Goal: Information Seeking & Learning: Check status

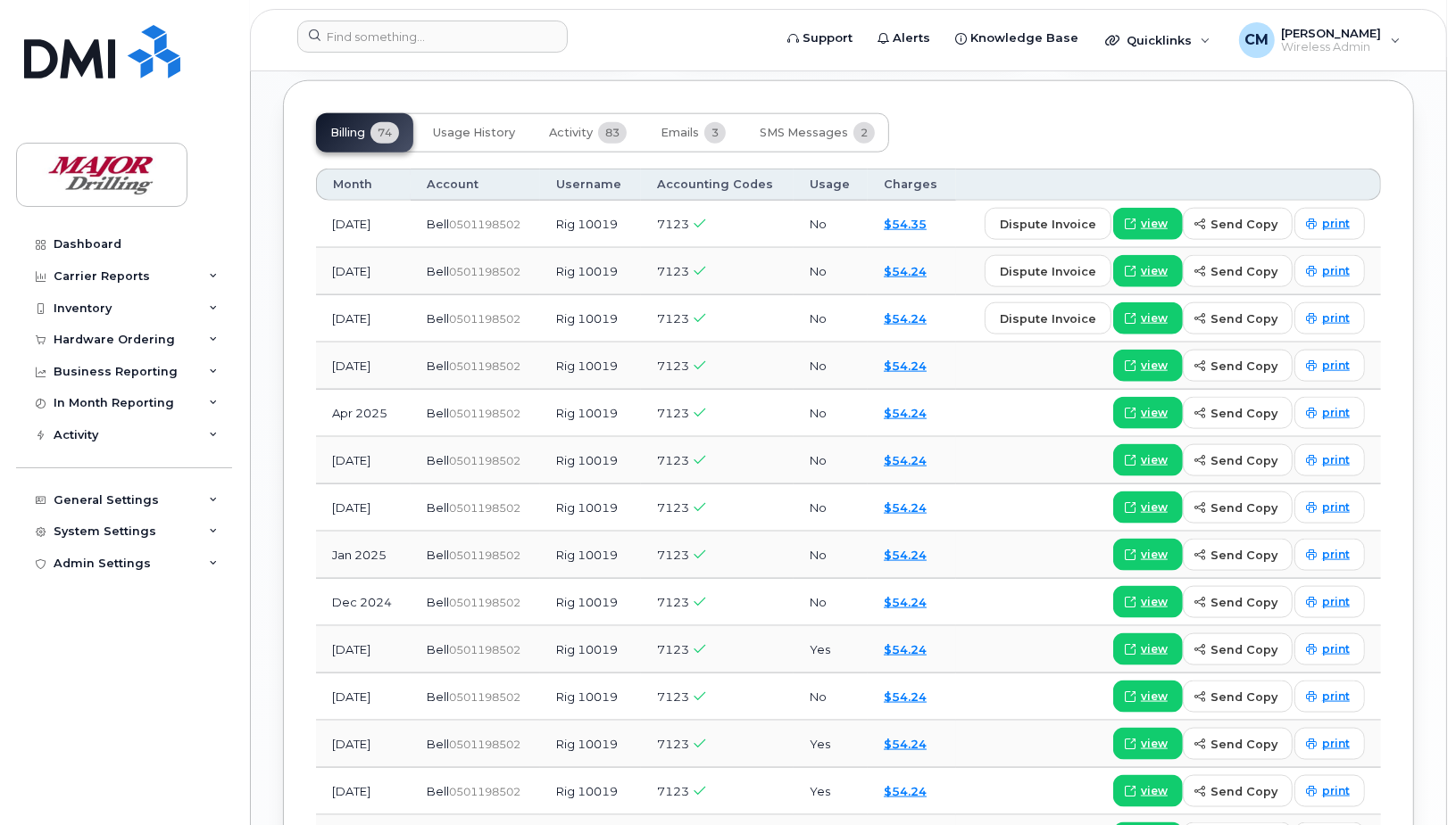
scroll to position [1784, 0]
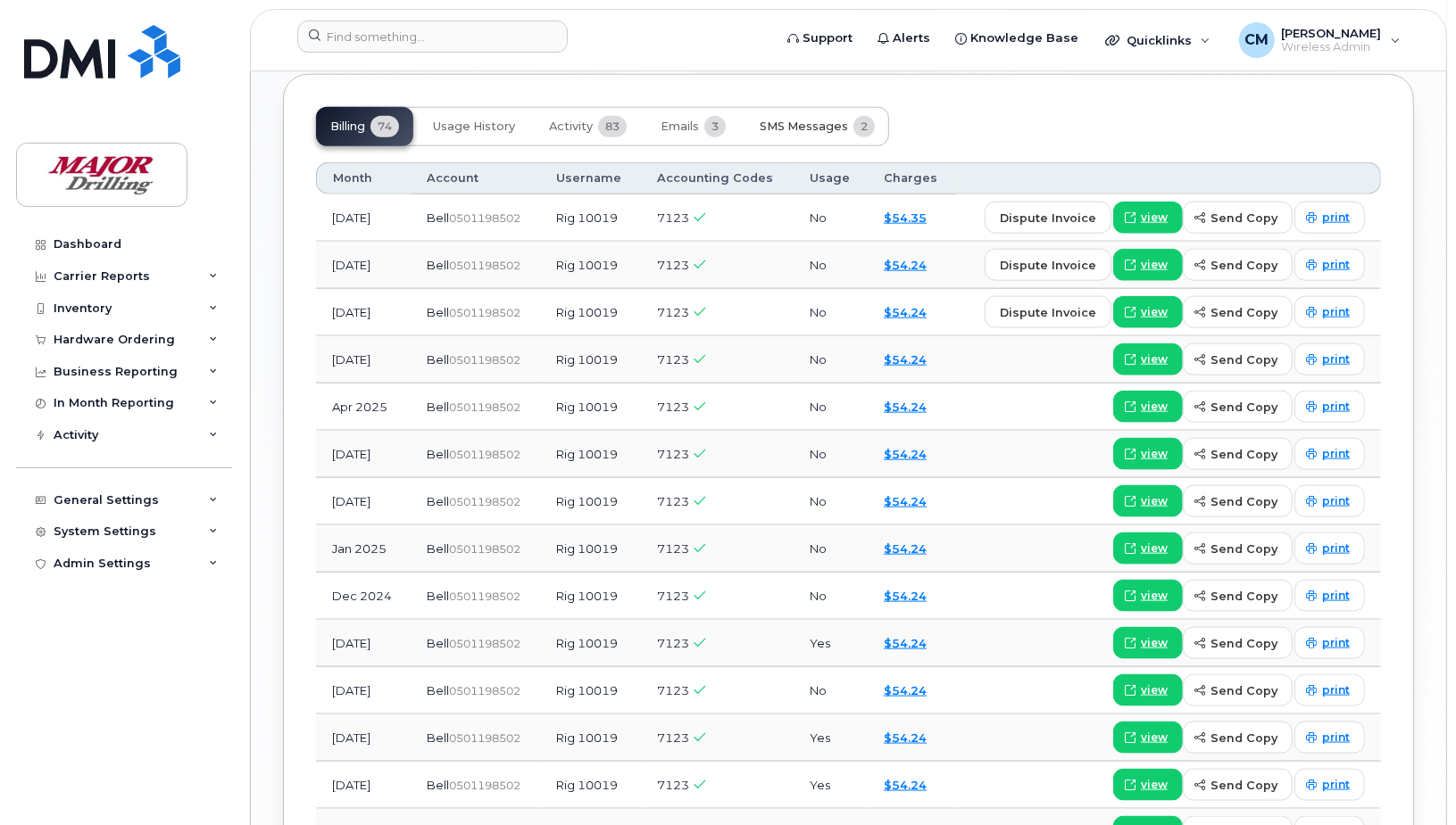
click at [821, 134] on span "SMS Messages" at bounding box center [803, 127] width 88 height 15
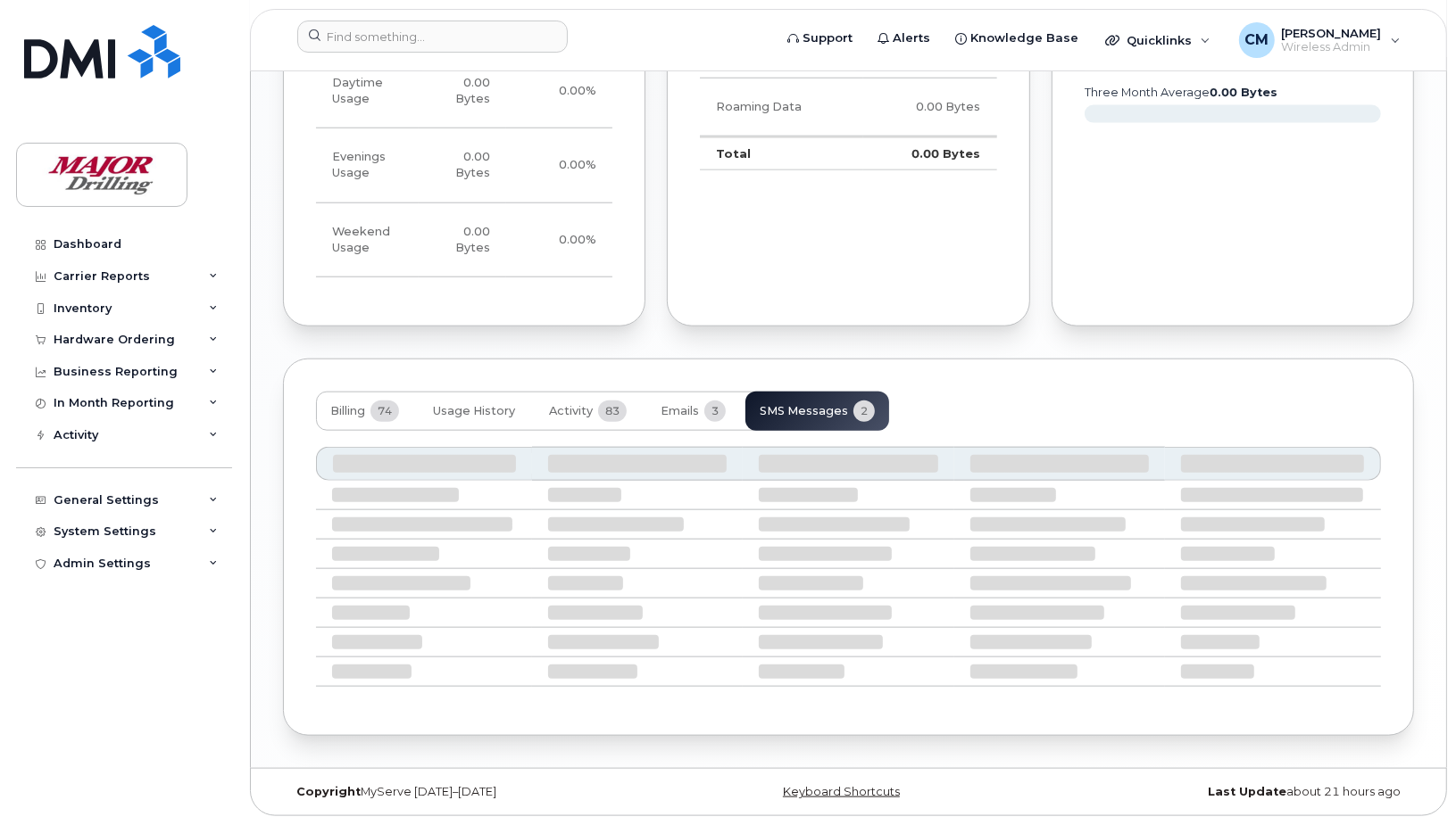
scroll to position [1383, 0]
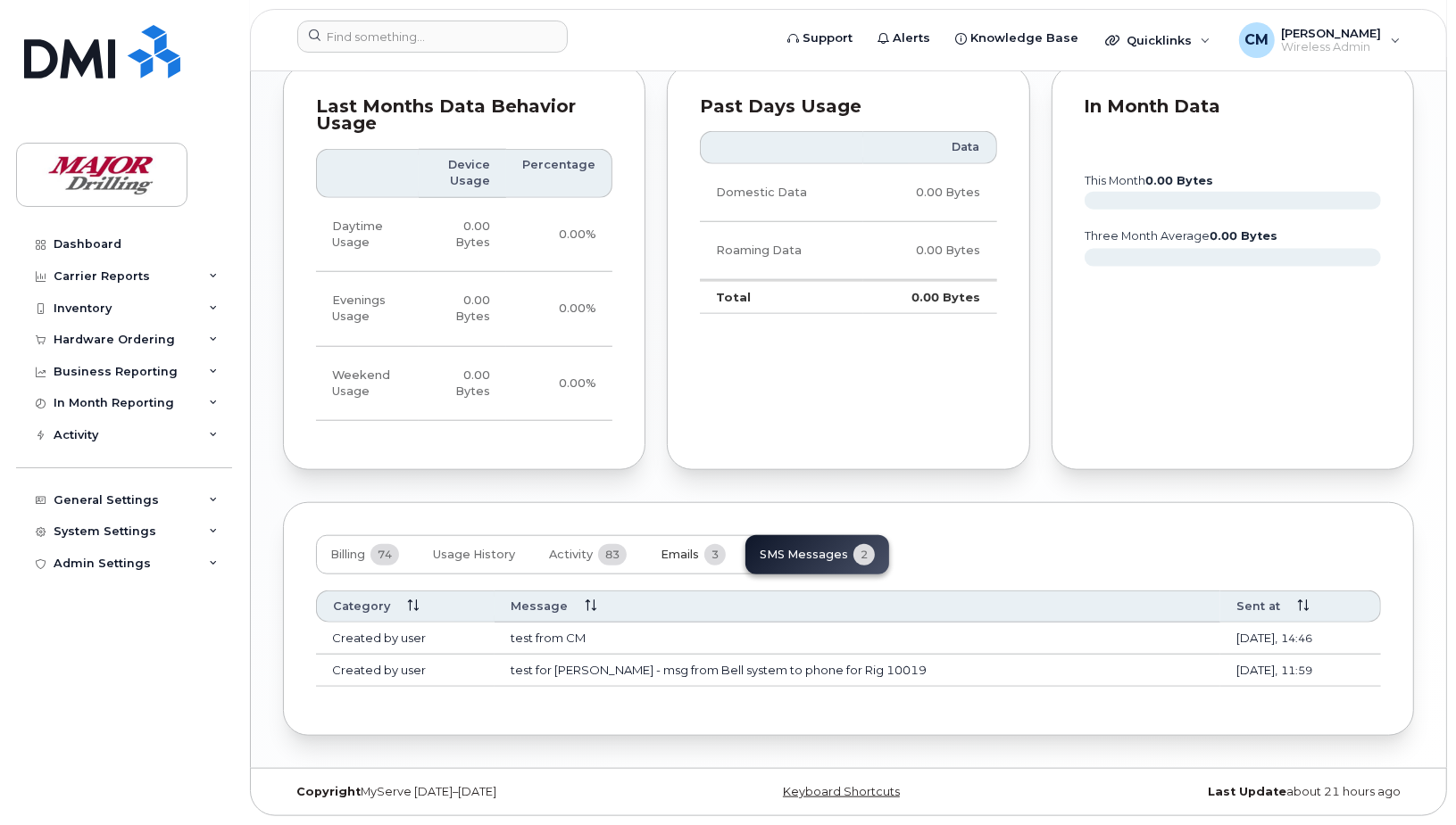
click at [692, 548] on span "Emails" at bounding box center [680, 555] width 39 height 15
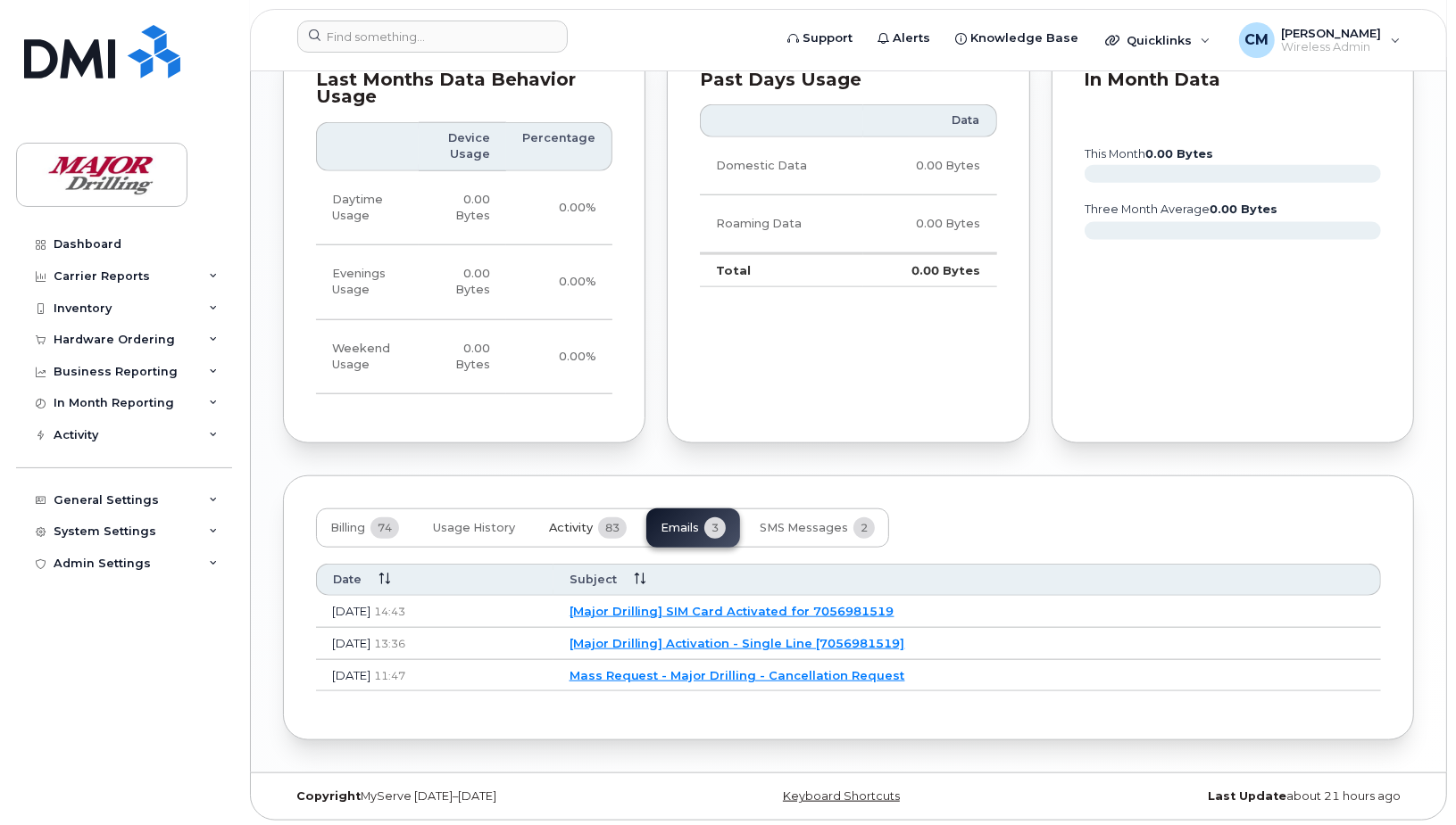
click at [538, 548] on button "Activity 83" at bounding box center [588, 527] width 107 height 40
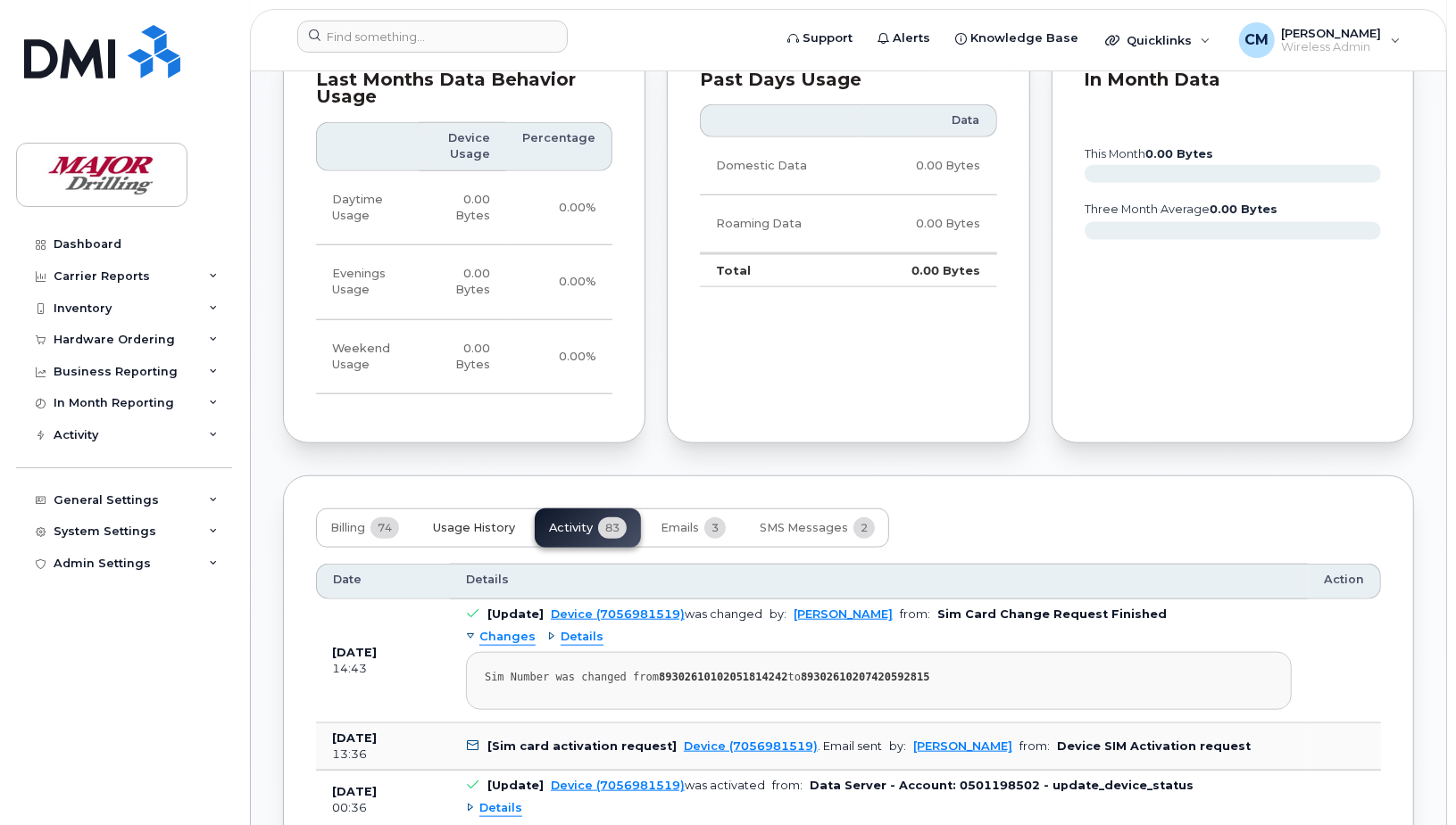
click at [455, 536] on span "Usage History" at bounding box center [473, 528] width 82 height 15
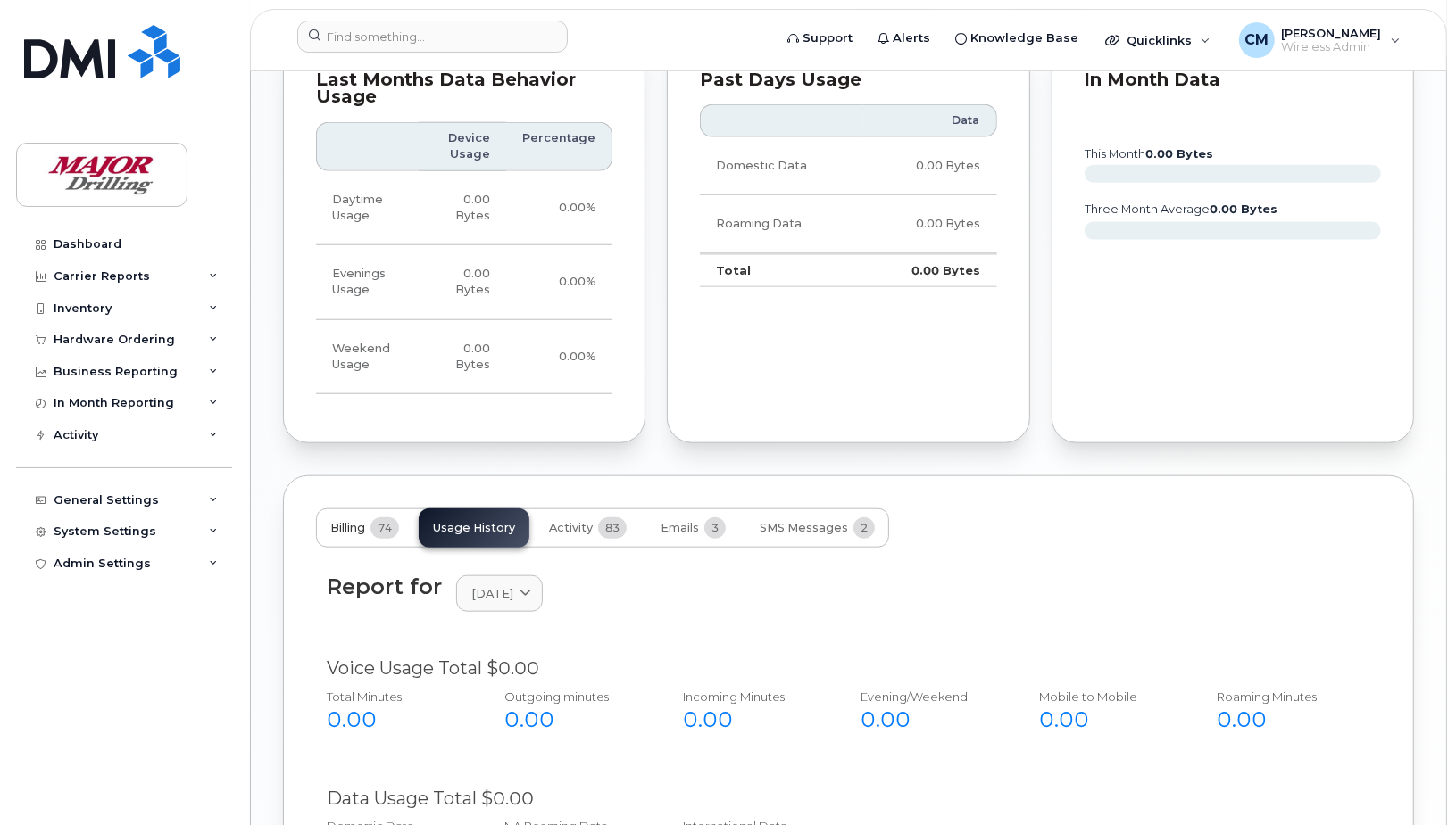
click at [346, 536] on span "Billing" at bounding box center [347, 528] width 35 height 15
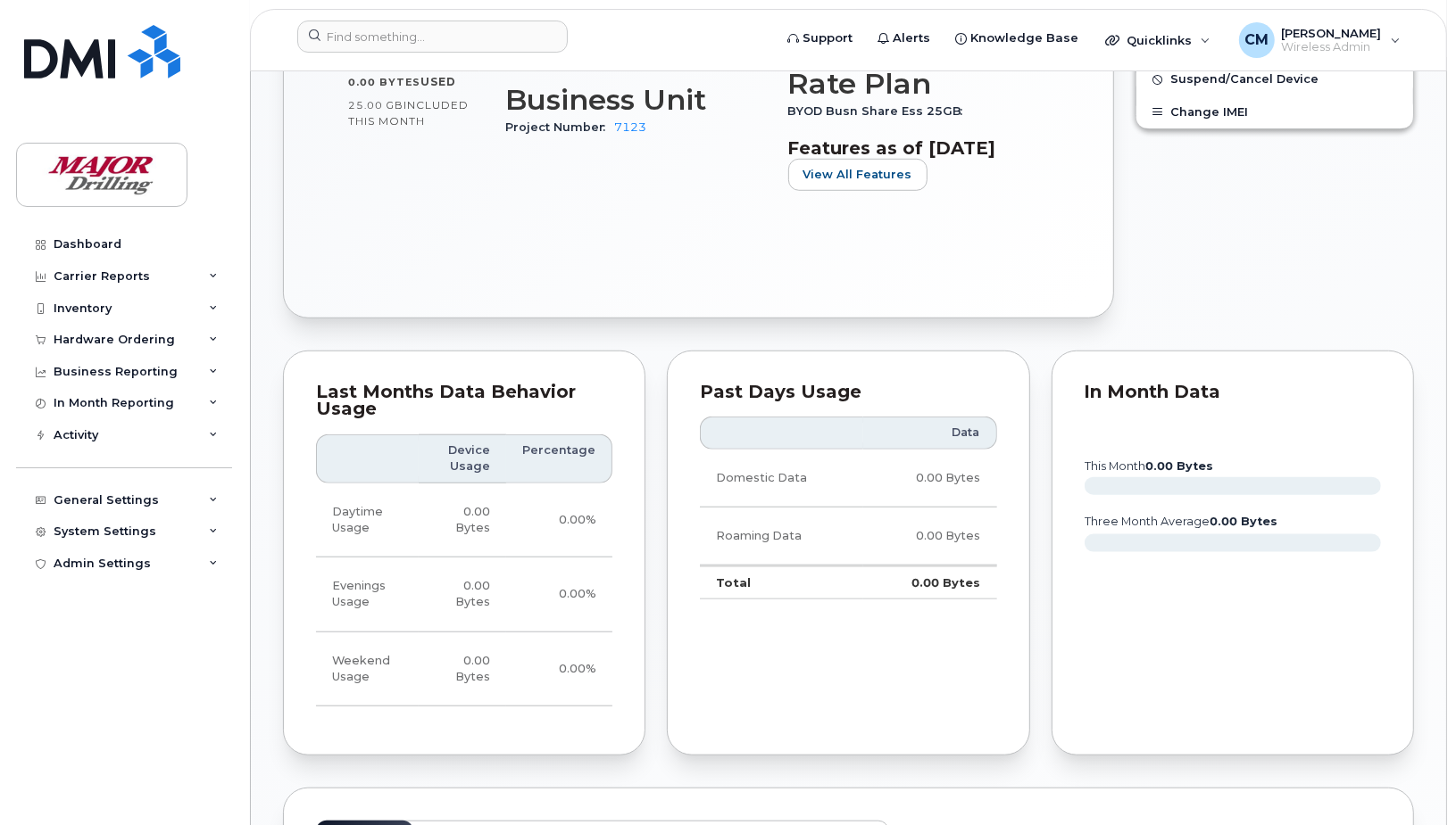
scroll to position [714, 0]
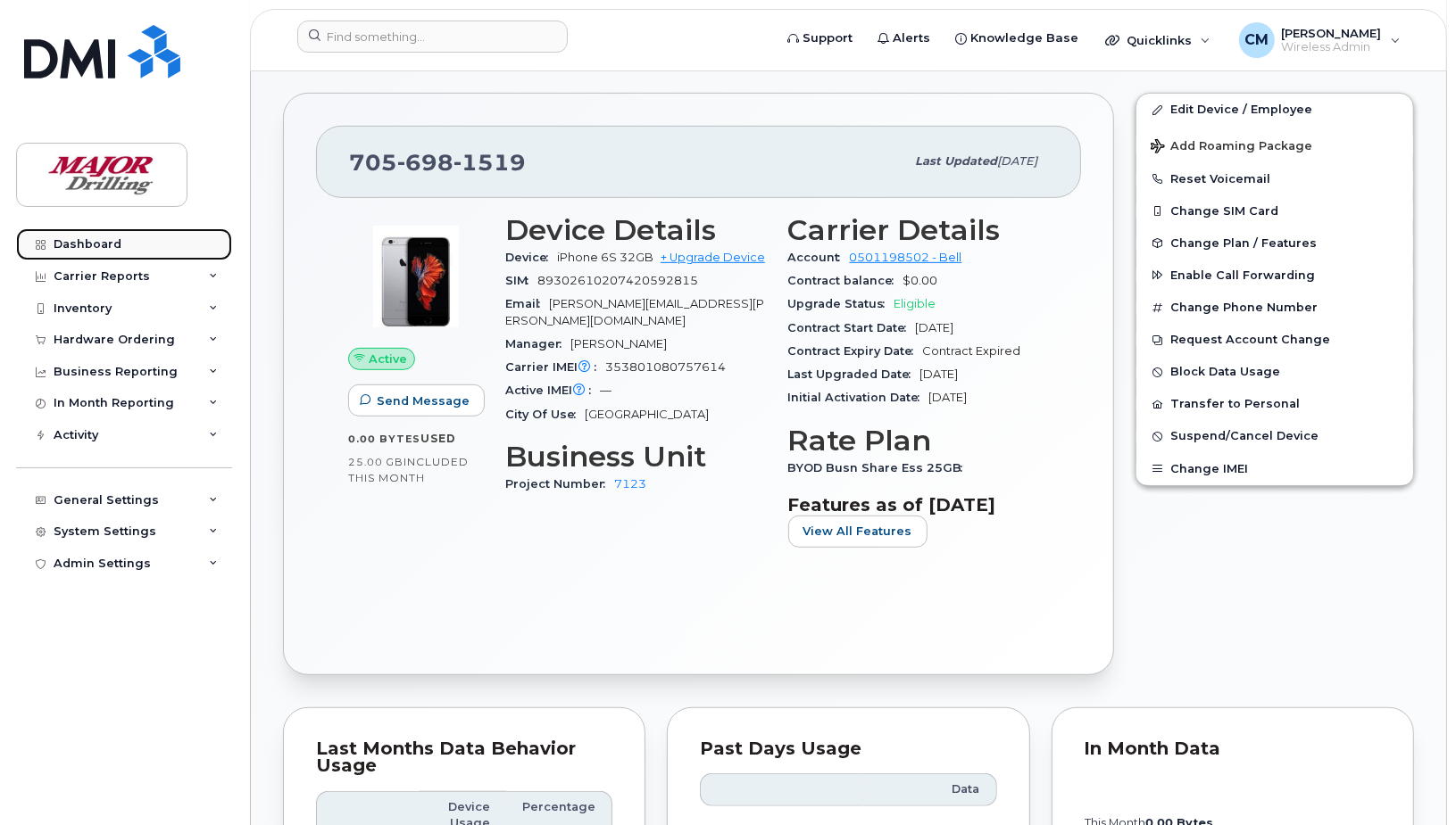
click at [90, 242] on div "Dashboard" at bounding box center [87, 244] width 68 height 15
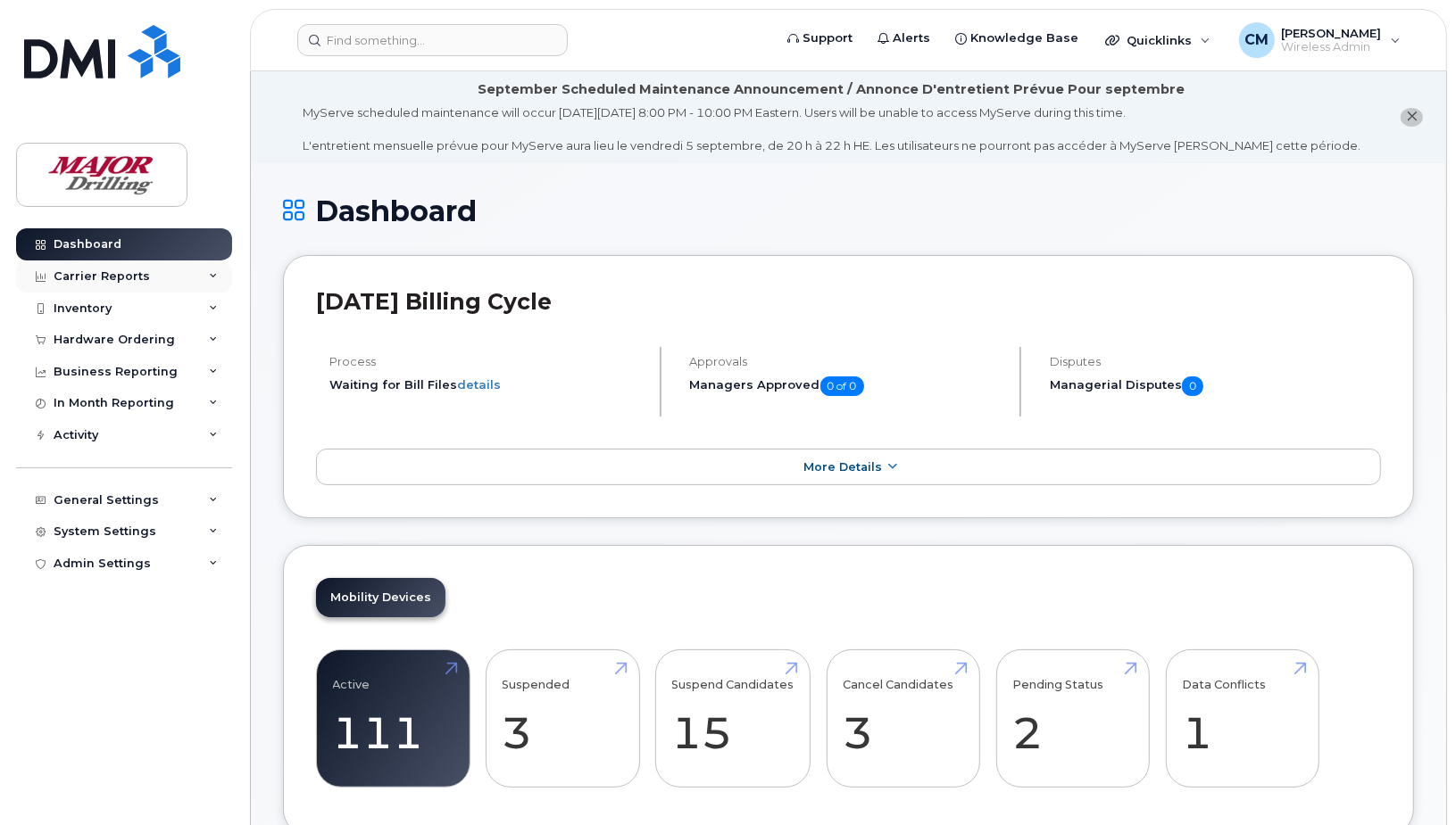
click at [108, 270] on div "Carrier Reports" at bounding box center [101, 277] width 97 height 15
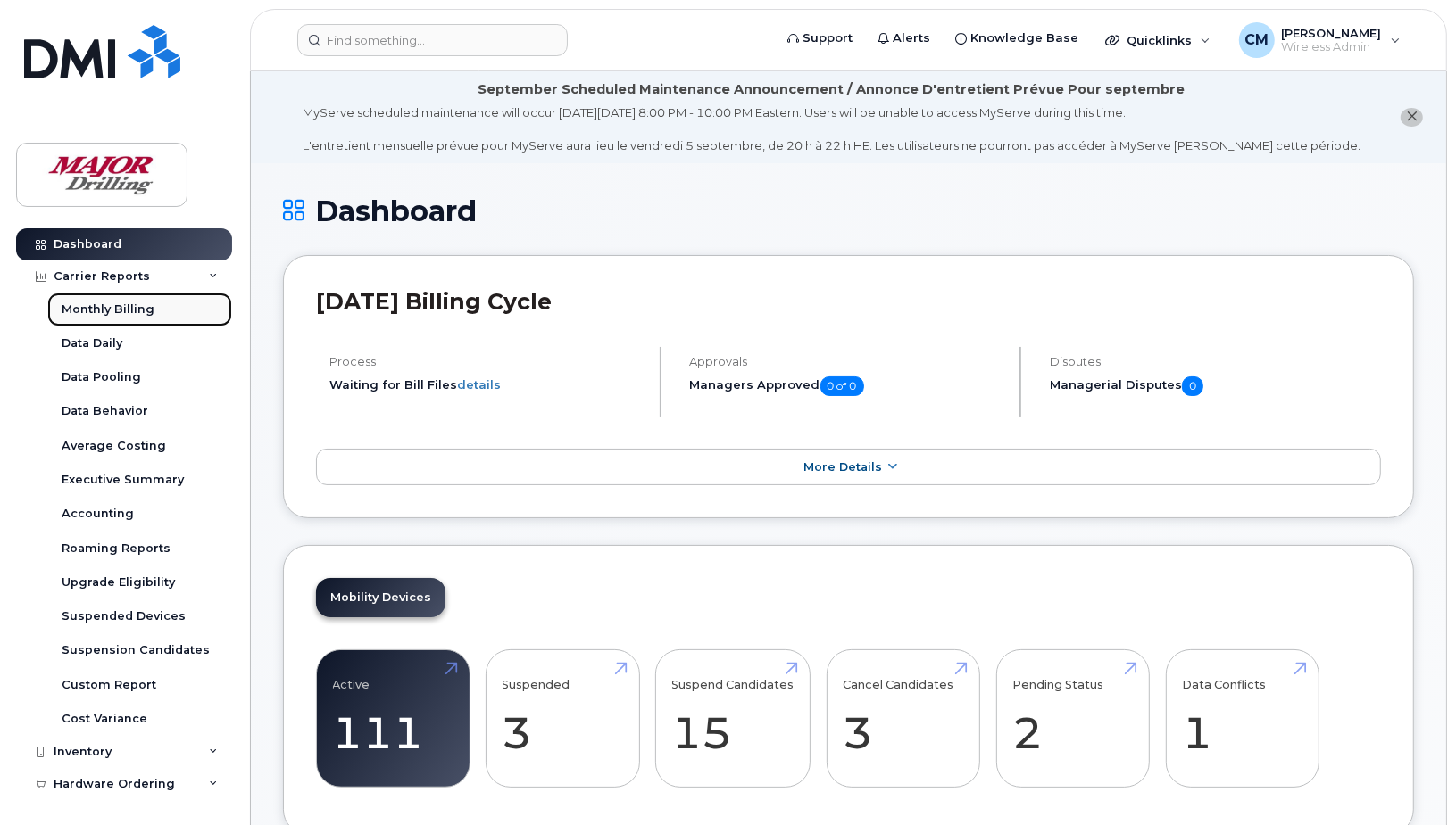
click at [101, 308] on div "Monthly Billing" at bounding box center [108, 309] width 93 height 16
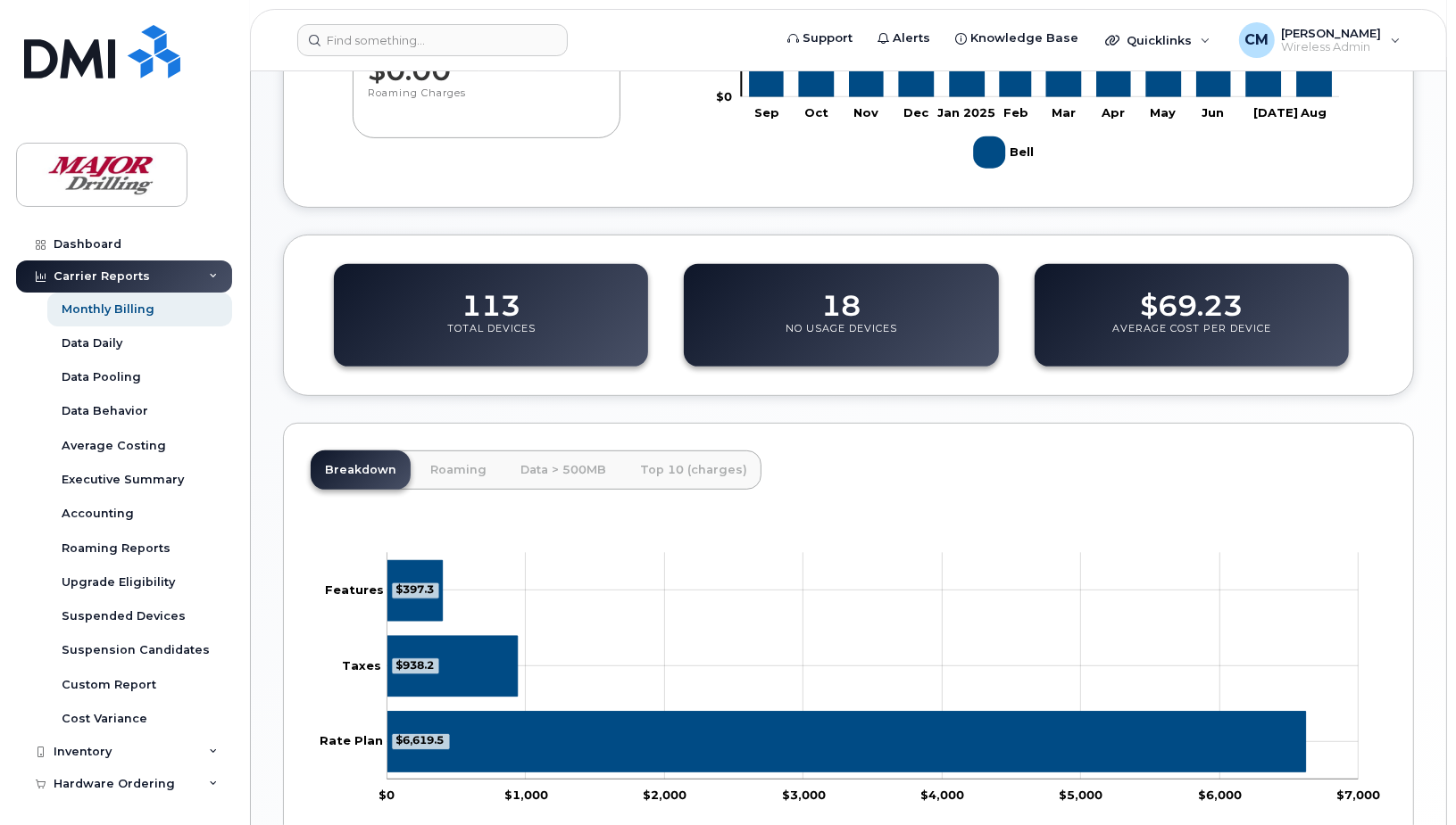
scroll to position [662, 0]
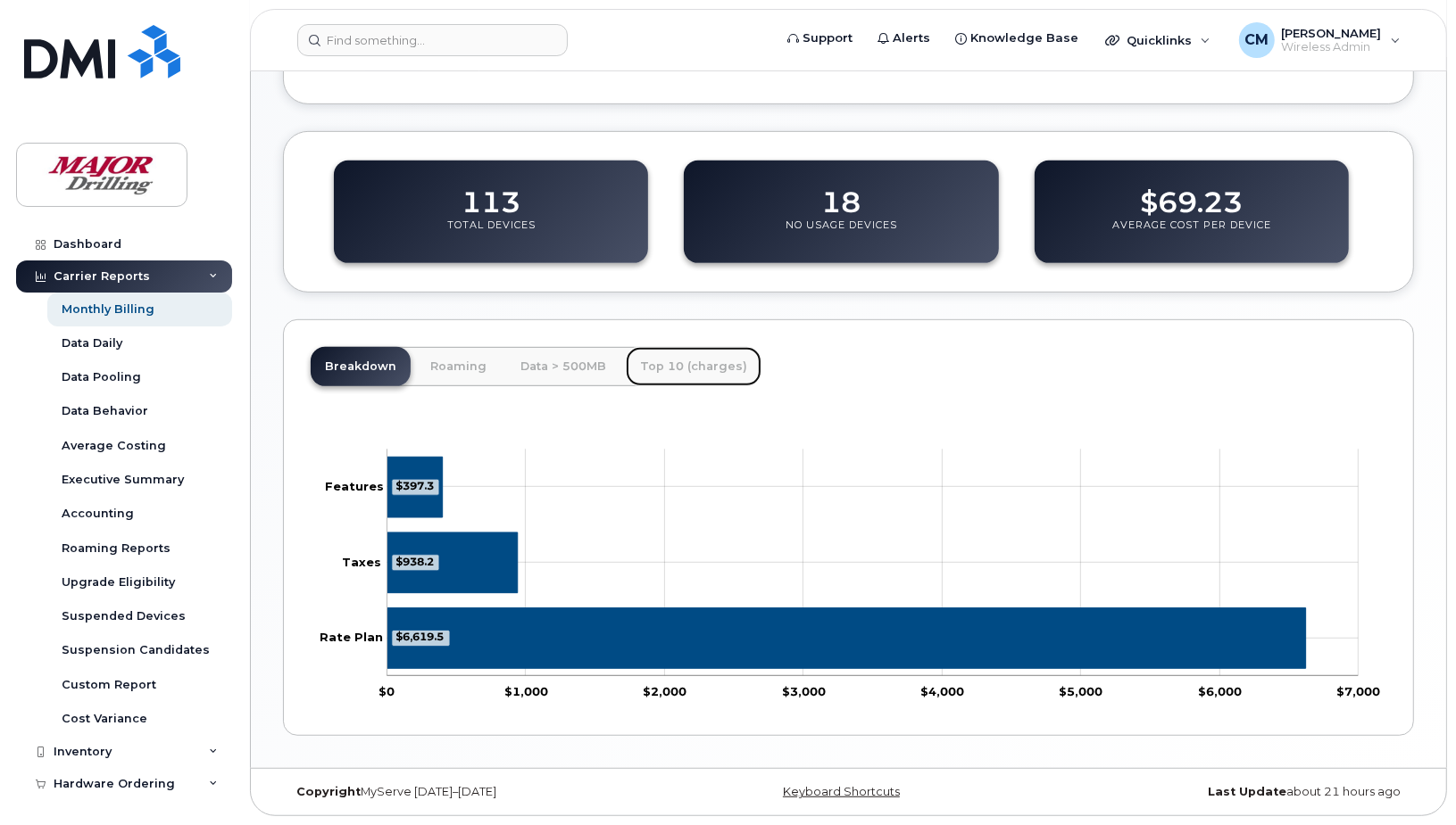
click at [681, 370] on link "Top 10 (charges)" at bounding box center [694, 367] width 136 height 40
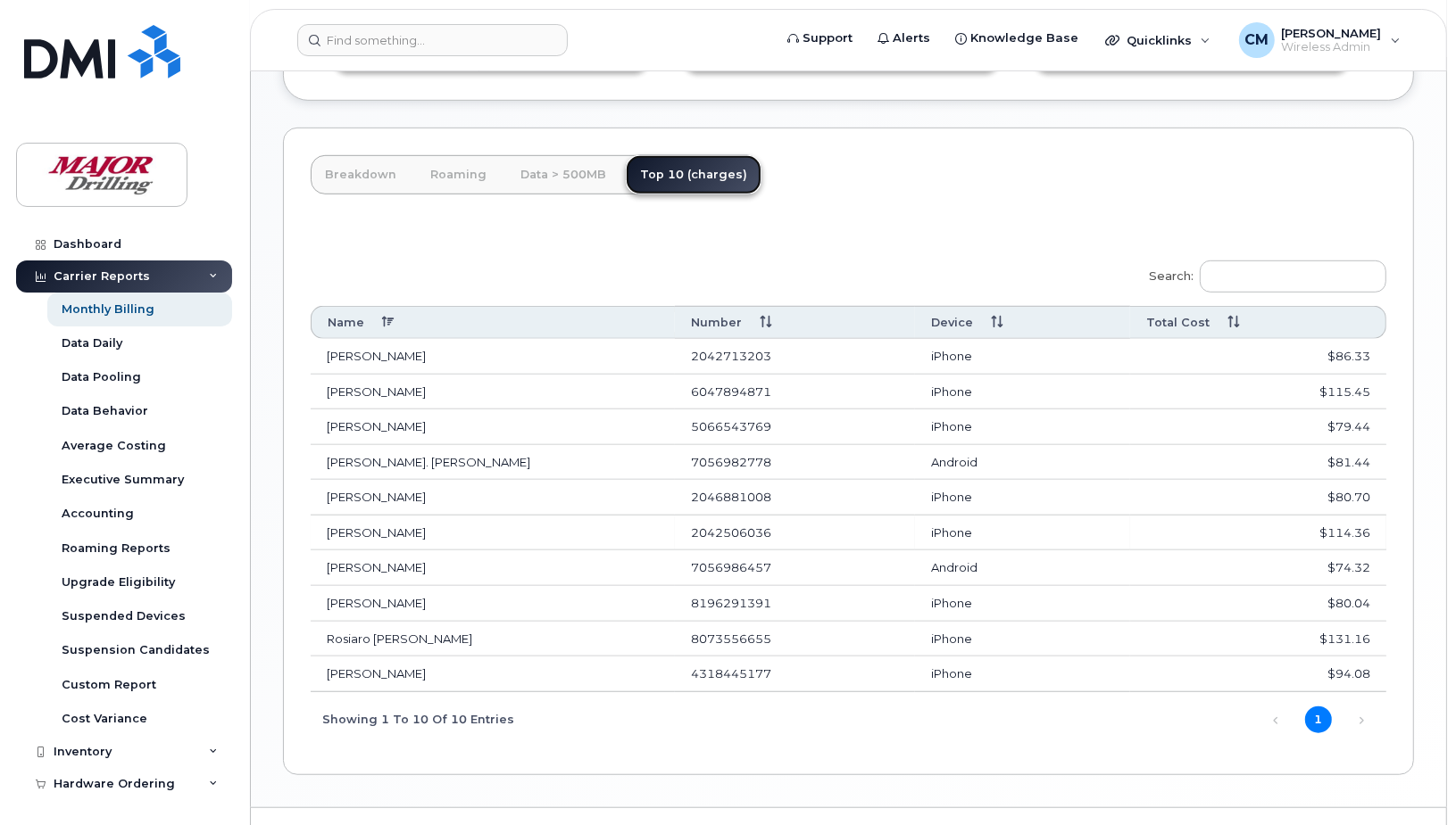
scroll to position [892, 0]
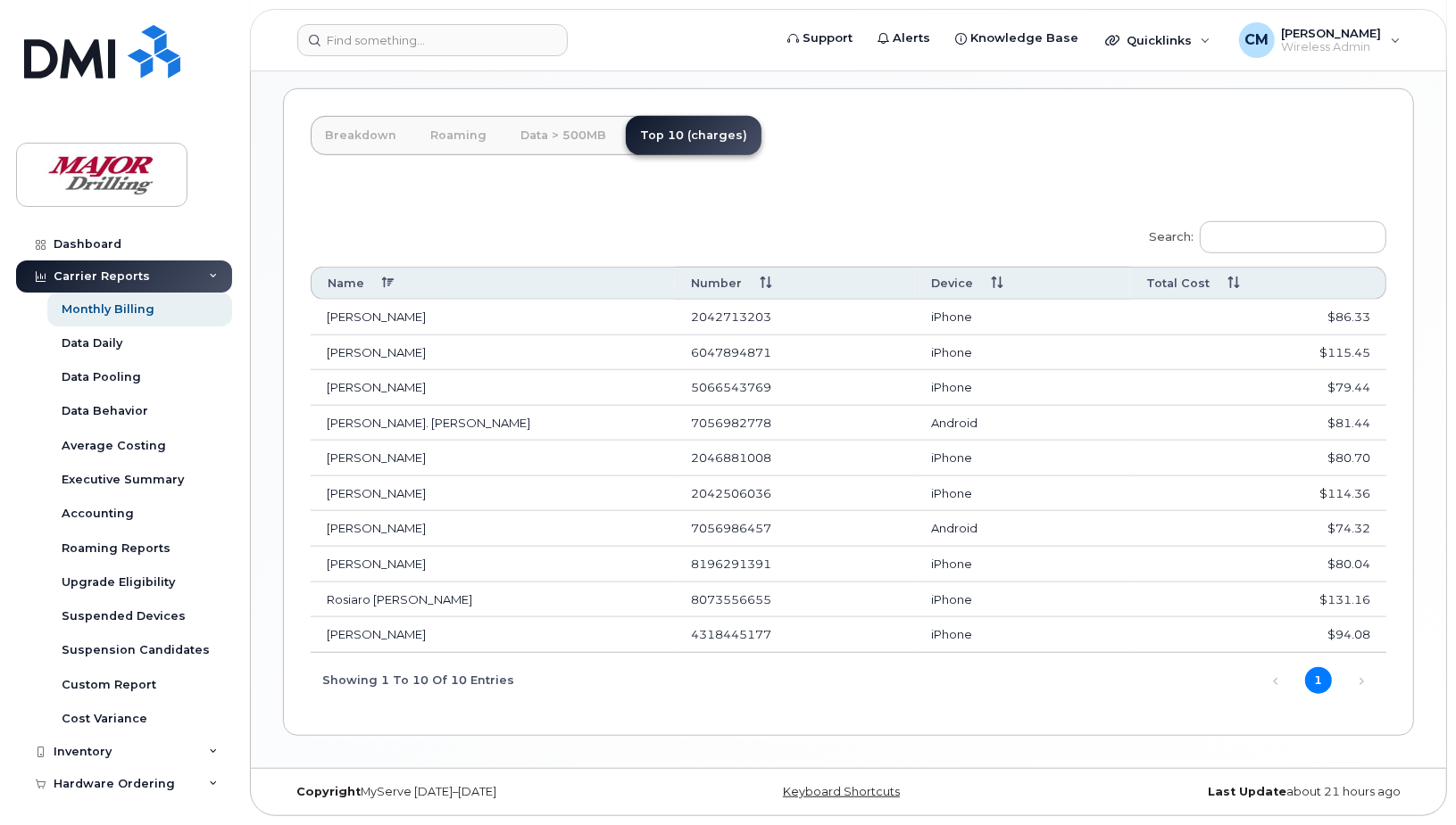
click at [126, 270] on div "Carrier Reports" at bounding box center [101, 277] width 97 height 15
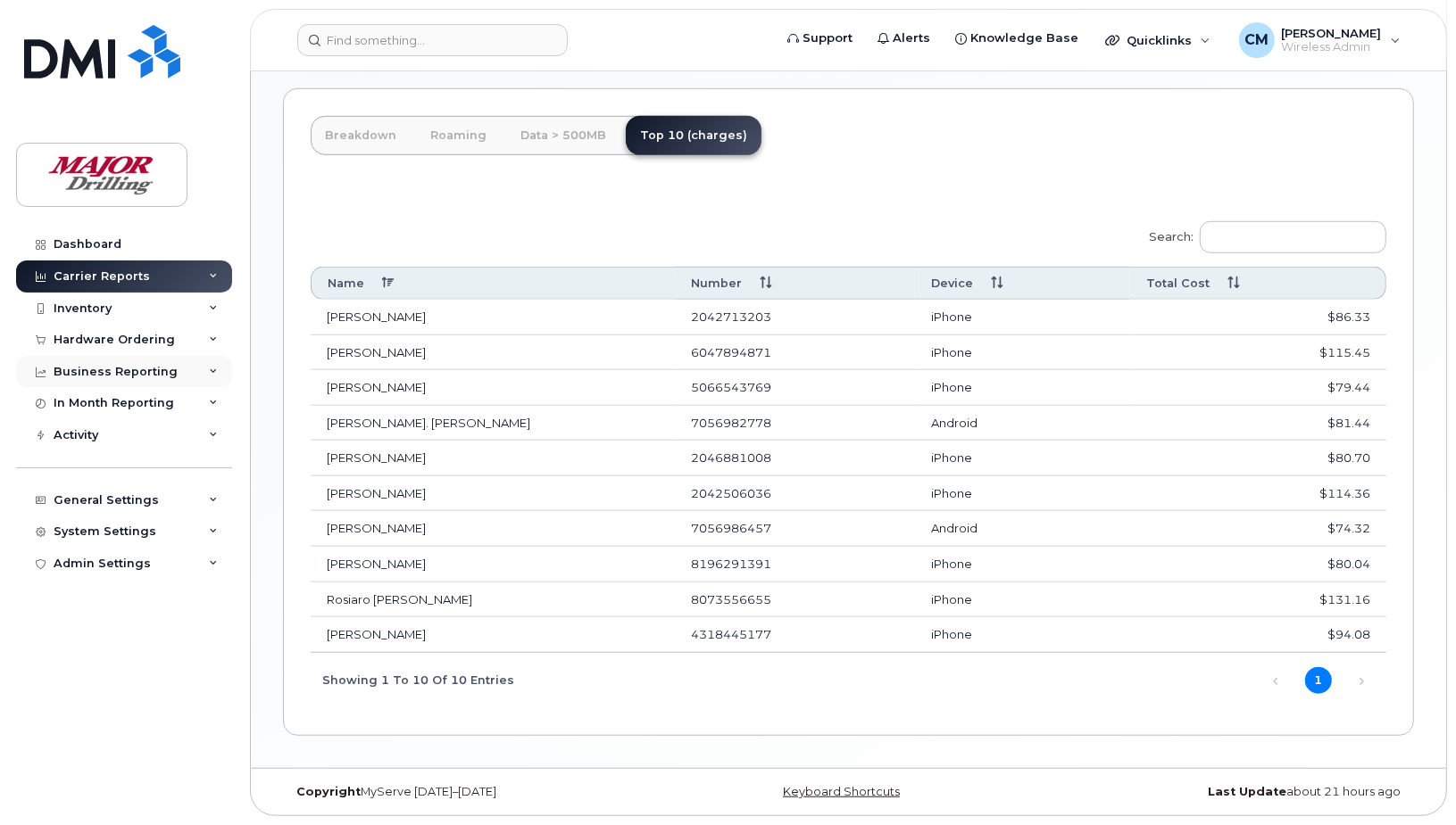
click at [131, 377] on div "Business Reporting" at bounding box center [115, 372] width 124 height 15
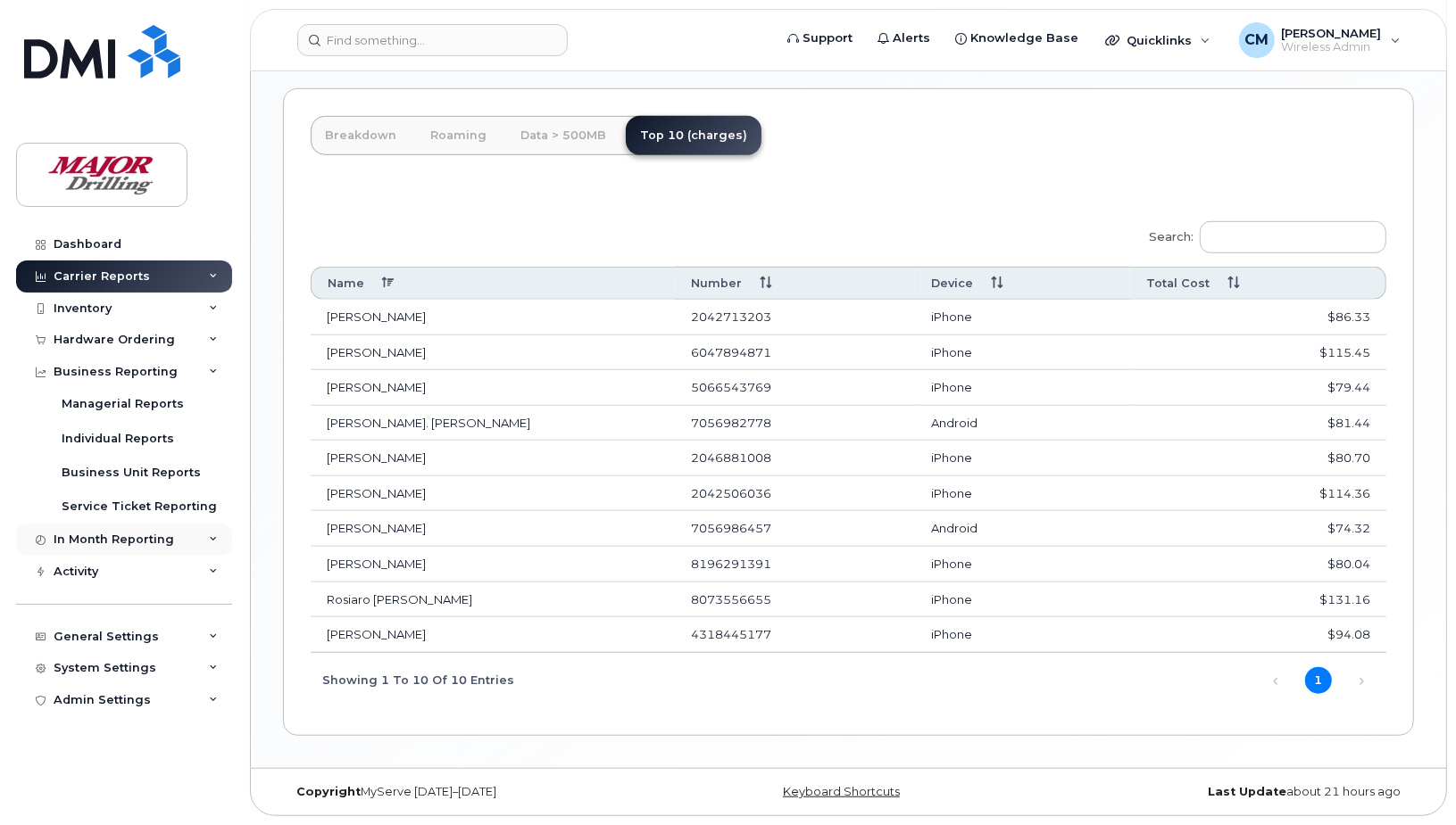
click at [125, 537] on div "In Month Reporting" at bounding box center [113, 540] width 120 height 15
click at [85, 314] on div "Inventory" at bounding box center [82, 309] width 58 height 15
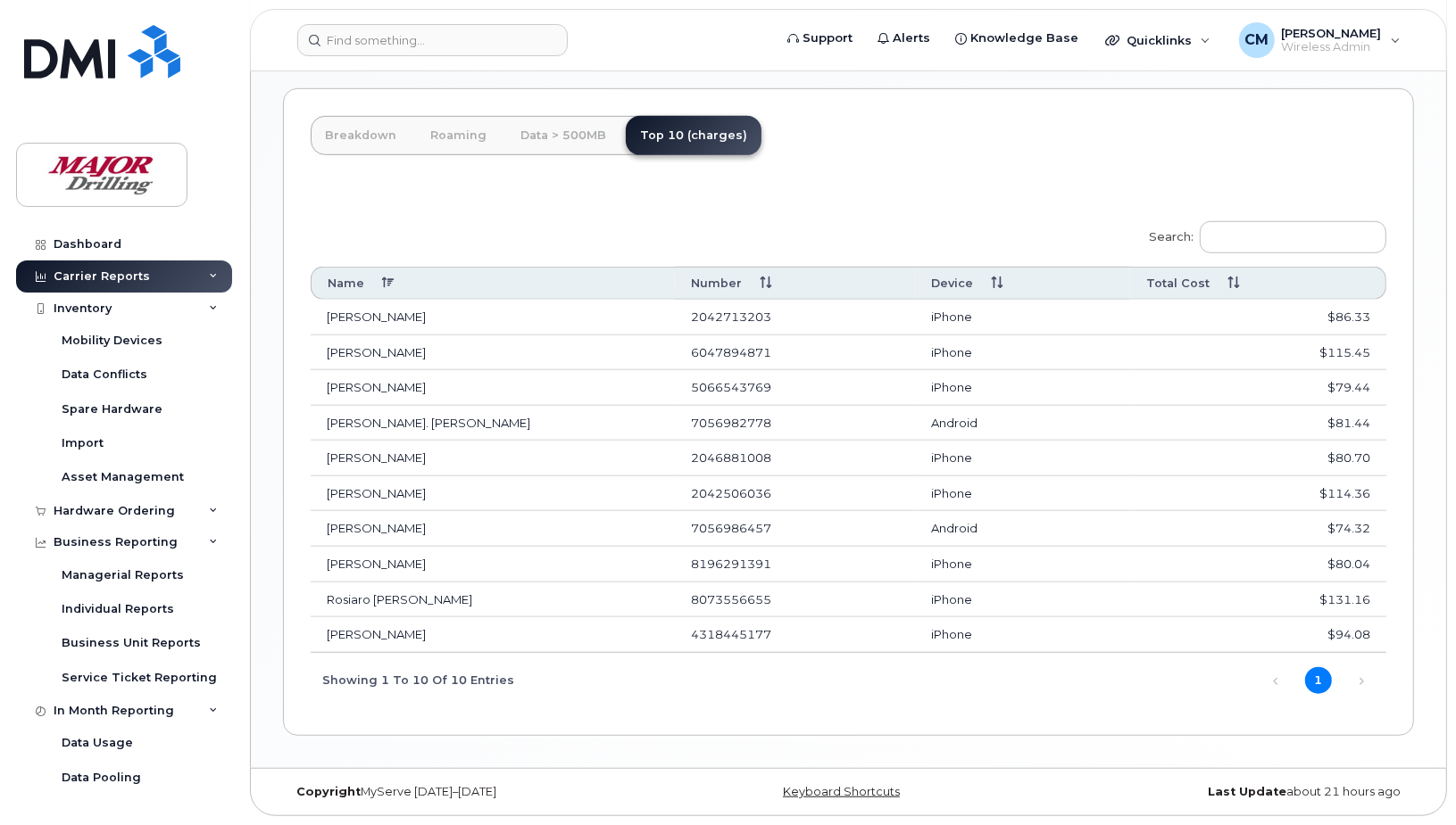
click at [114, 272] on div "Carrier Reports" at bounding box center [101, 277] width 97 height 15
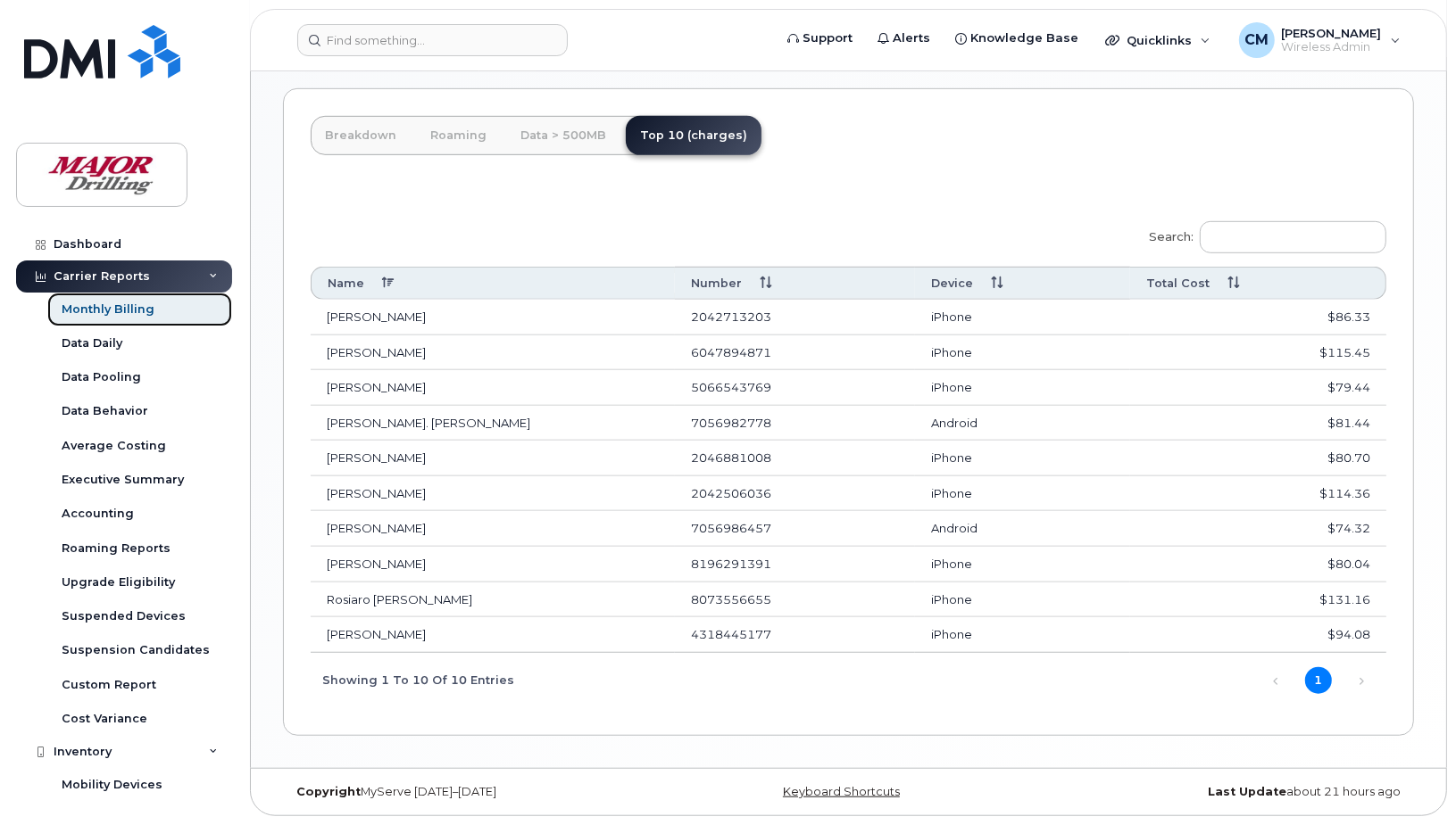
click at [117, 305] on div "Monthly Billing" at bounding box center [108, 309] width 93 height 16
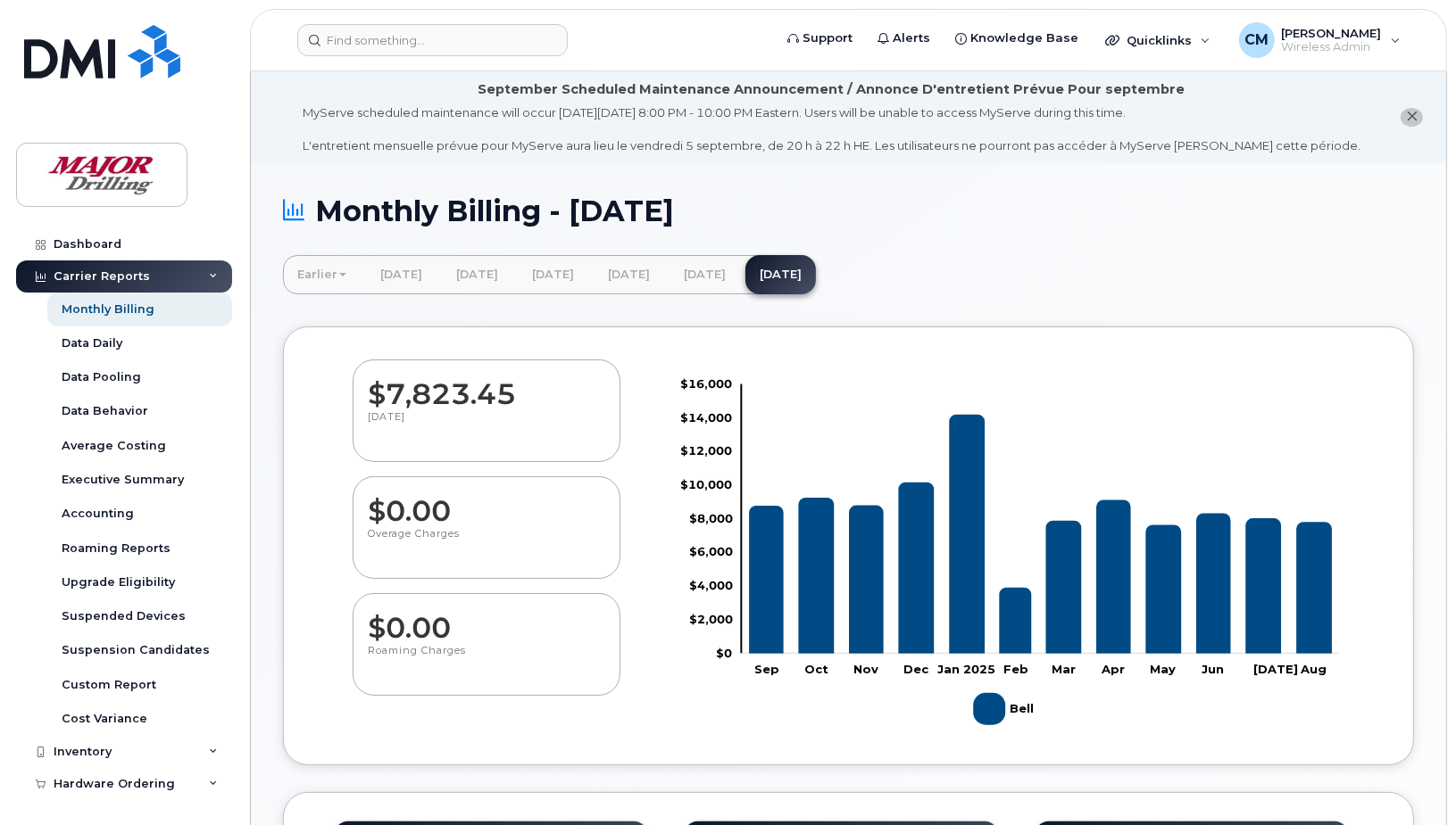
click at [1411, 119] on icon "close notification" at bounding box center [1411, 116] width 12 height 12
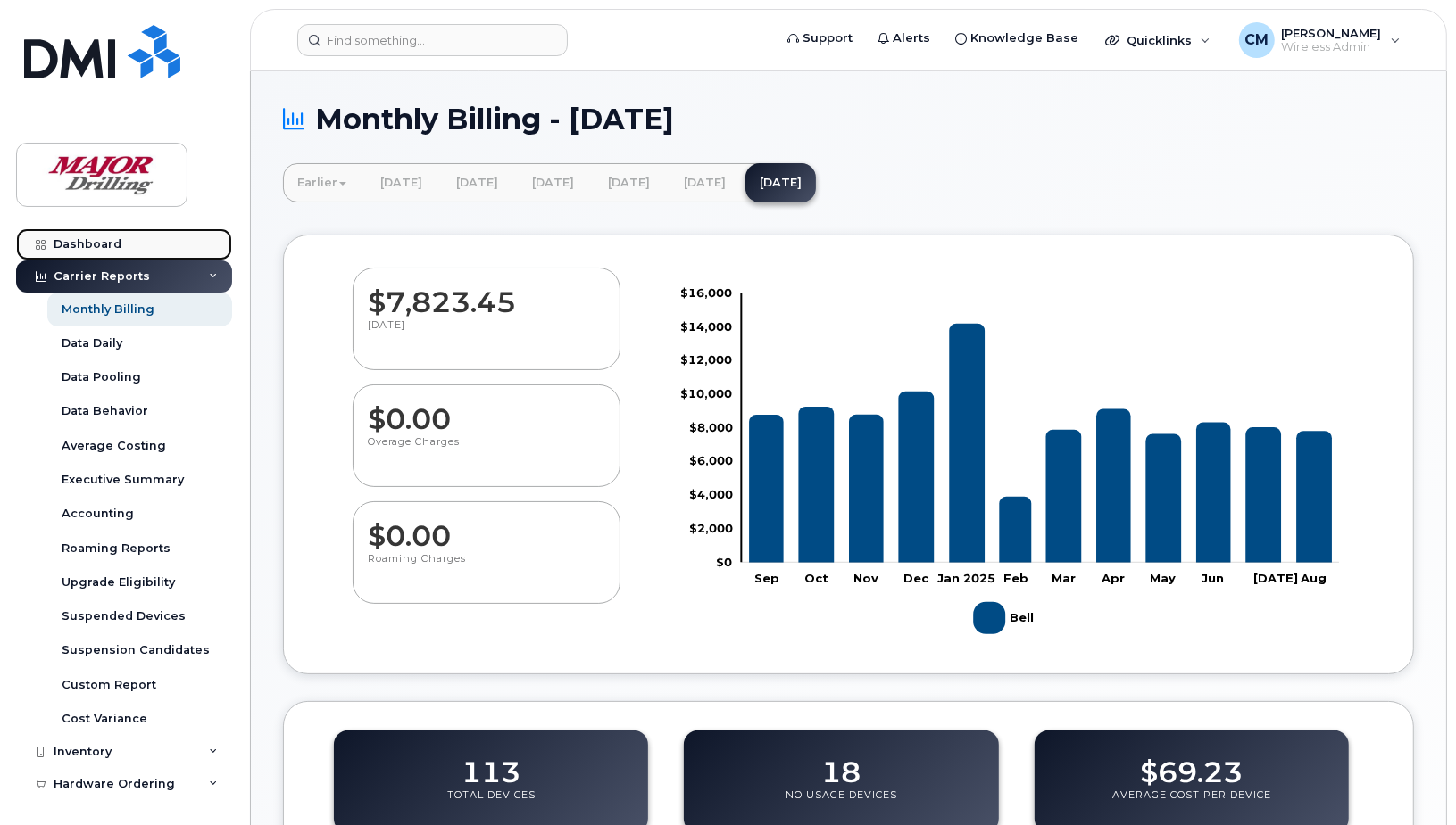
click at [82, 245] on div "Dashboard" at bounding box center [87, 244] width 68 height 15
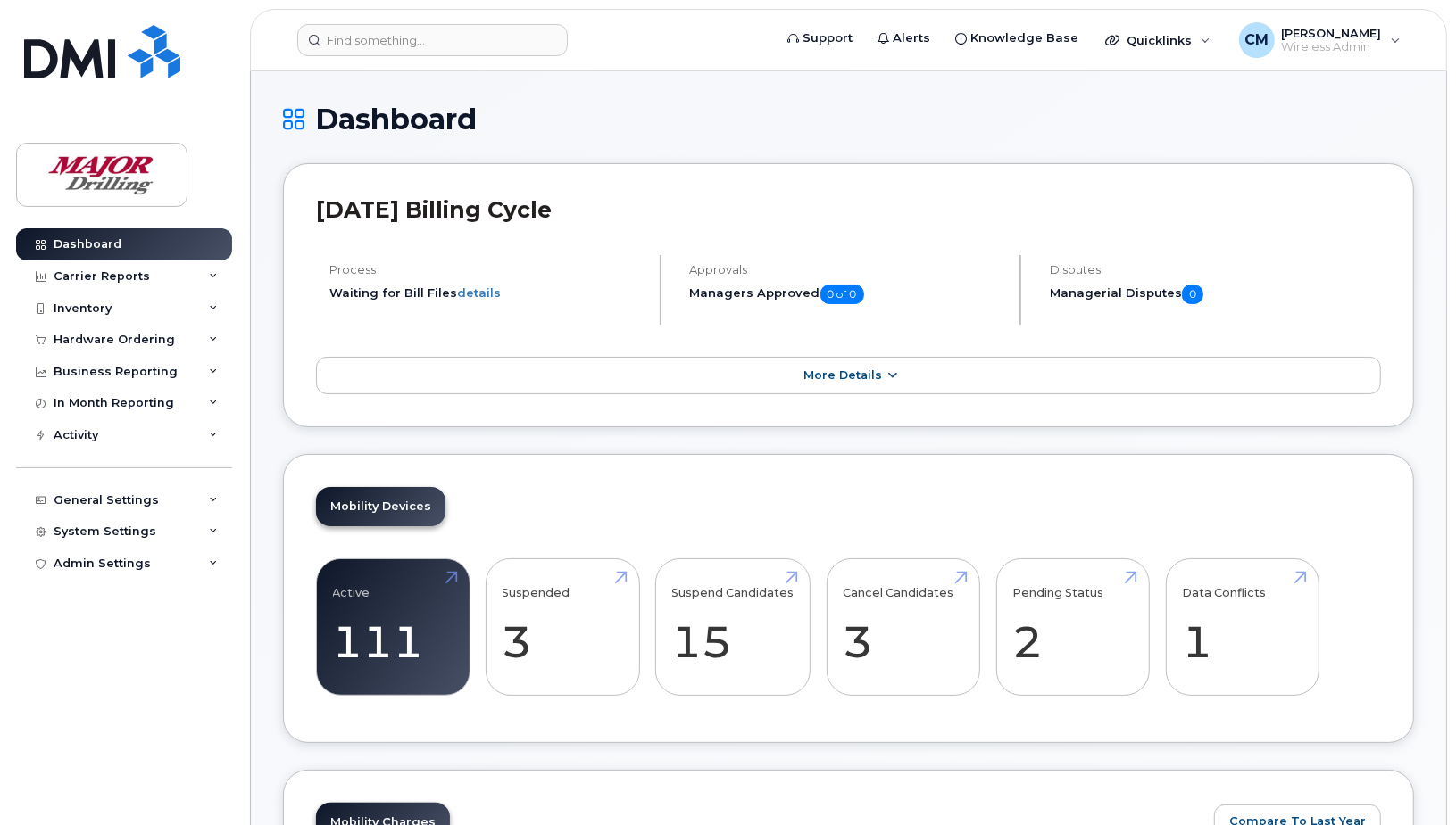
click at [872, 370] on span "More Details" at bounding box center [842, 375] width 78 height 14
